Goal: Transaction & Acquisition: Purchase product/service

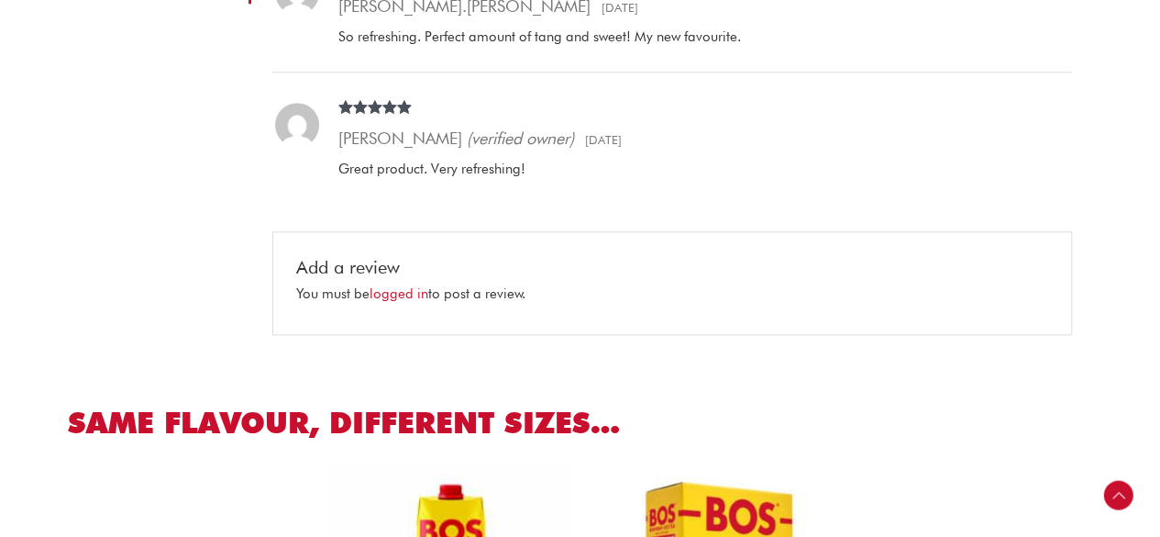
scroll to position [916, 0]
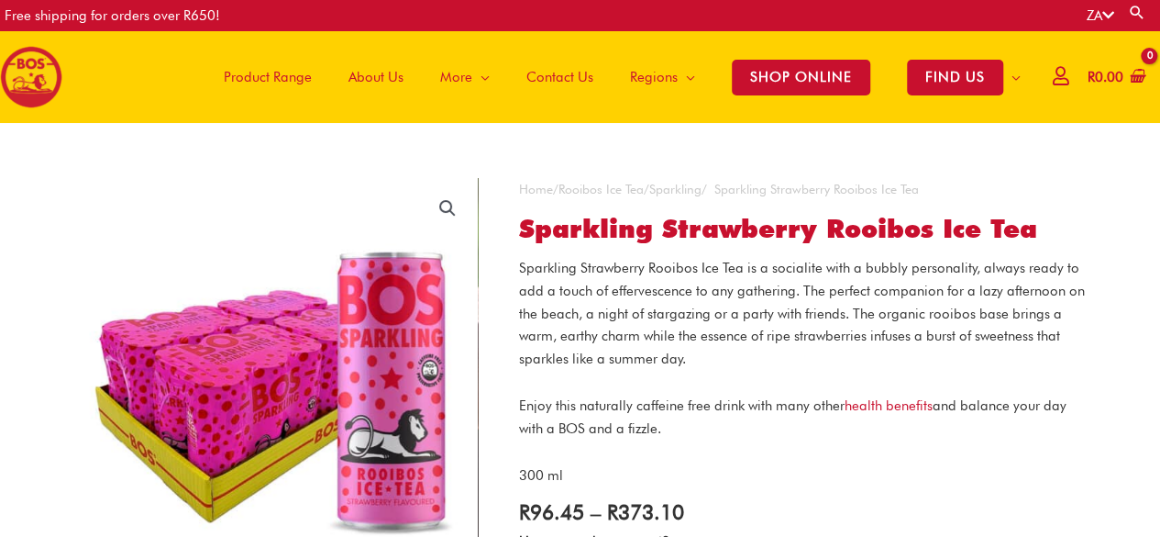
click at [776, 285] on p "Sparkling Strawberry Rooibos Ice Tea is a socialite with a bubbly personality, …" at bounding box center [805, 314] width 574 height 114
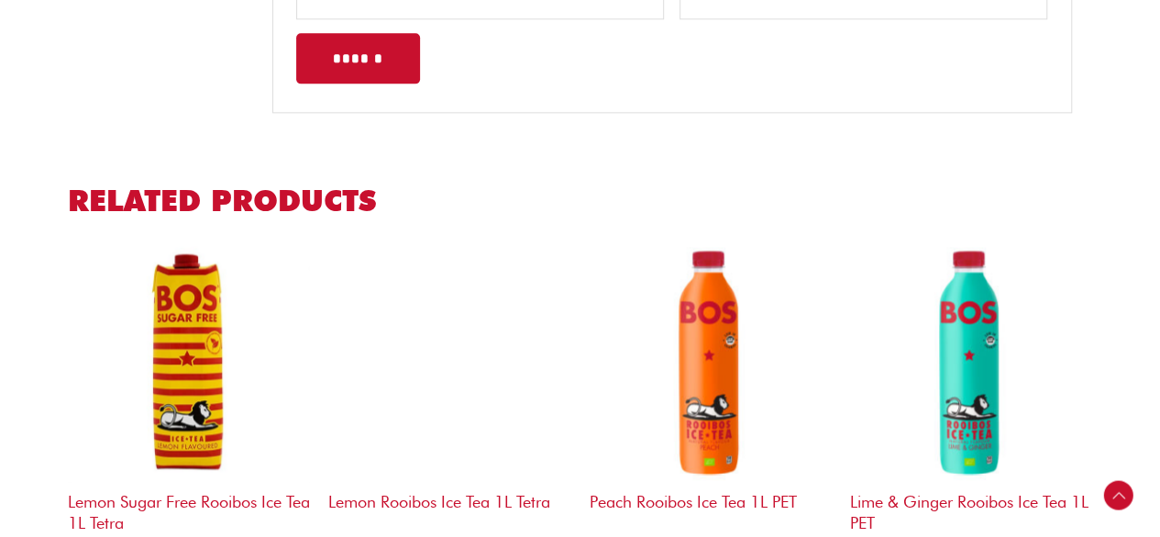
scroll to position [1228, 0]
